Goal: Task Accomplishment & Management: Use online tool/utility

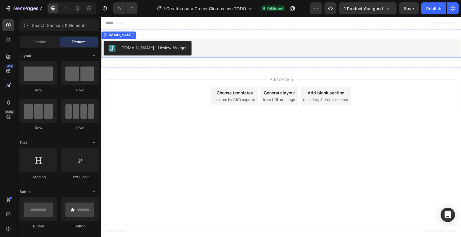
click at [194, 48] on div "[DOMAIN_NAME] - Review Widget" at bounding box center [281, 48] width 355 height 14
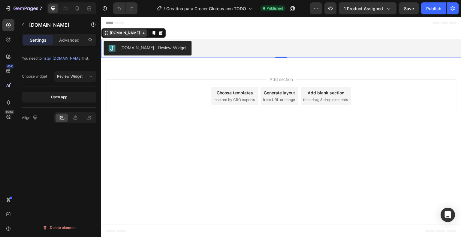
click at [117, 33] on div "[DOMAIN_NAME]" at bounding box center [125, 32] width 32 height 5
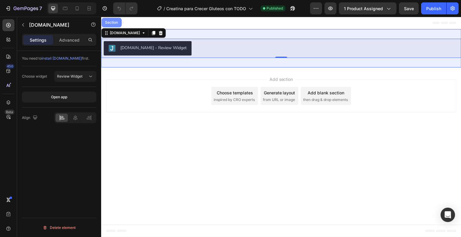
click at [115, 27] on div "Section" at bounding box center [111, 23] width 20 height 10
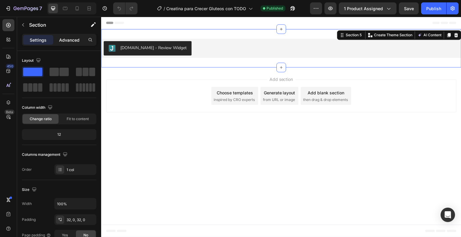
click at [77, 42] on p "Advanced" at bounding box center [69, 40] width 20 height 6
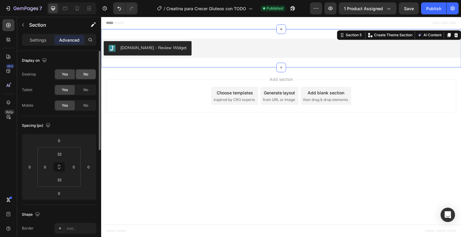
click at [88, 76] on span "No" at bounding box center [85, 74] width 5 height 5
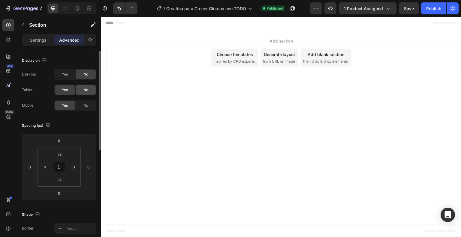
click at [89, 88] on div "No" at bounding box center [86, 90] width 20 height 10
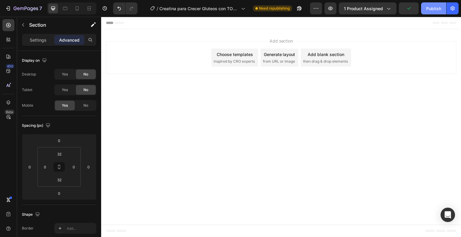
click at [438, 8] on div "Publish" at bounding box center [433, 8] width 15 height 6
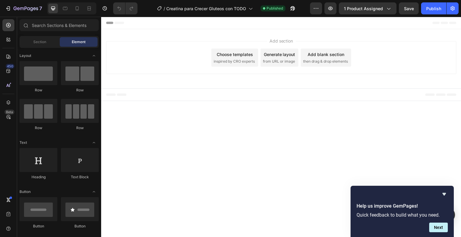
click at [78, 14] on div at bounding box center [71, 8] width 49 height 12
click at [78, 12] on div at bounding box center [77, 9] width 10 height 10
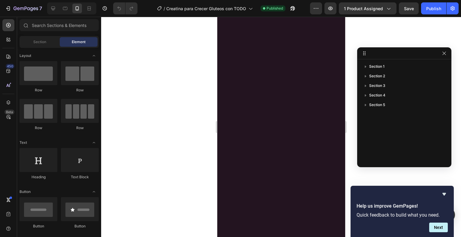
scroll to position [123, 0]
click at [20, 10] on icon "button" at bounding box center [26, 8] width 25 height 5
